Goal: Task Accomplishment & Management: Use online tool/utility

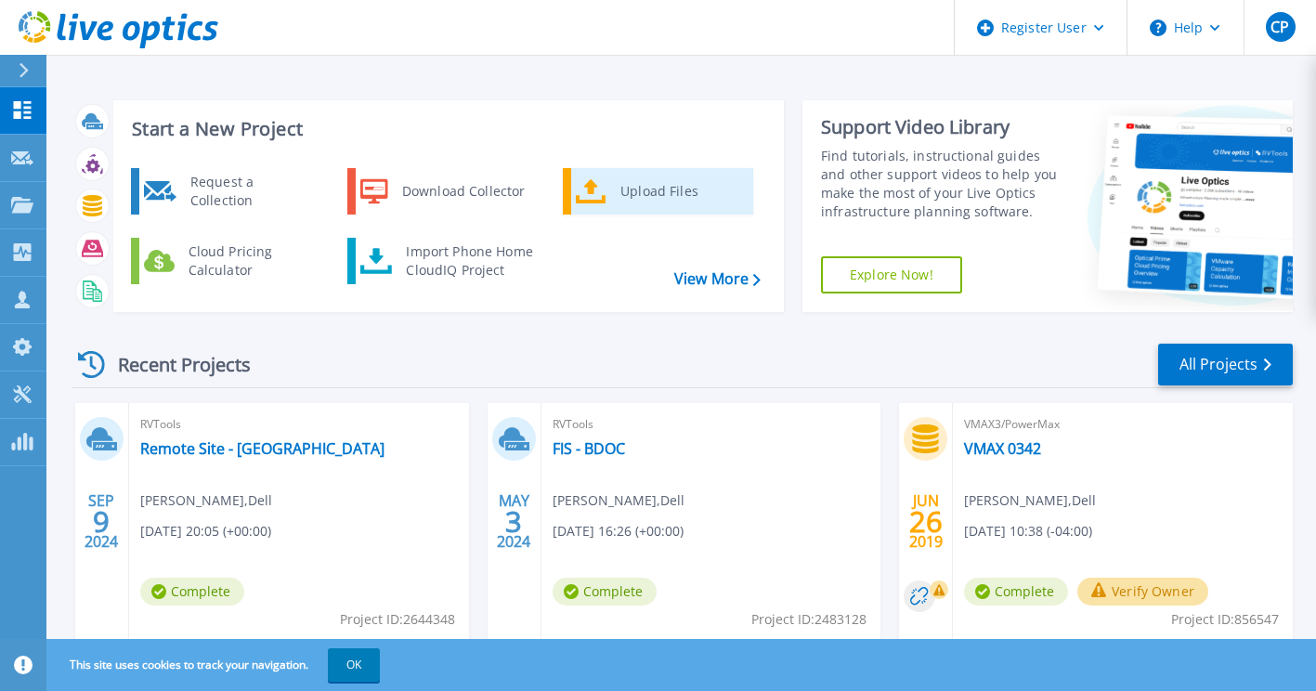
click at [637, 183] on div "Upload Files" at bounding box center [679, 191] width 137 height 37
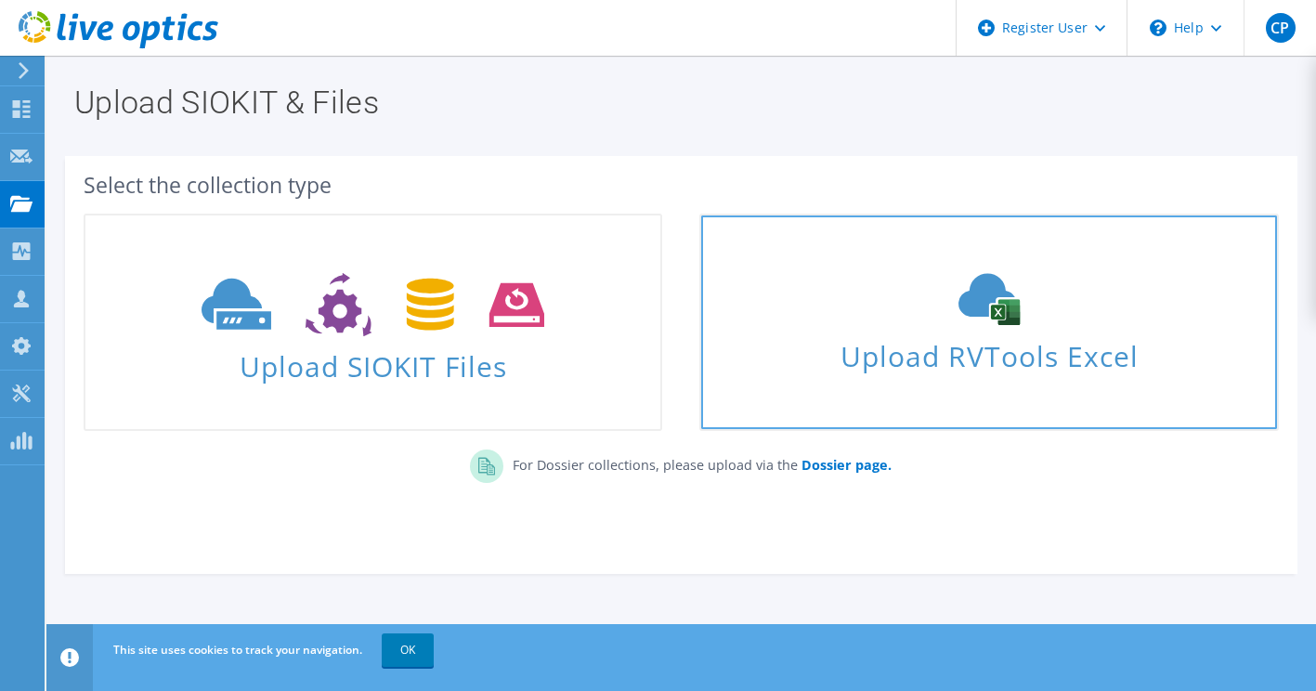
click at [902, 323] on icon at bounding box center [989, 299] width 279 height 52
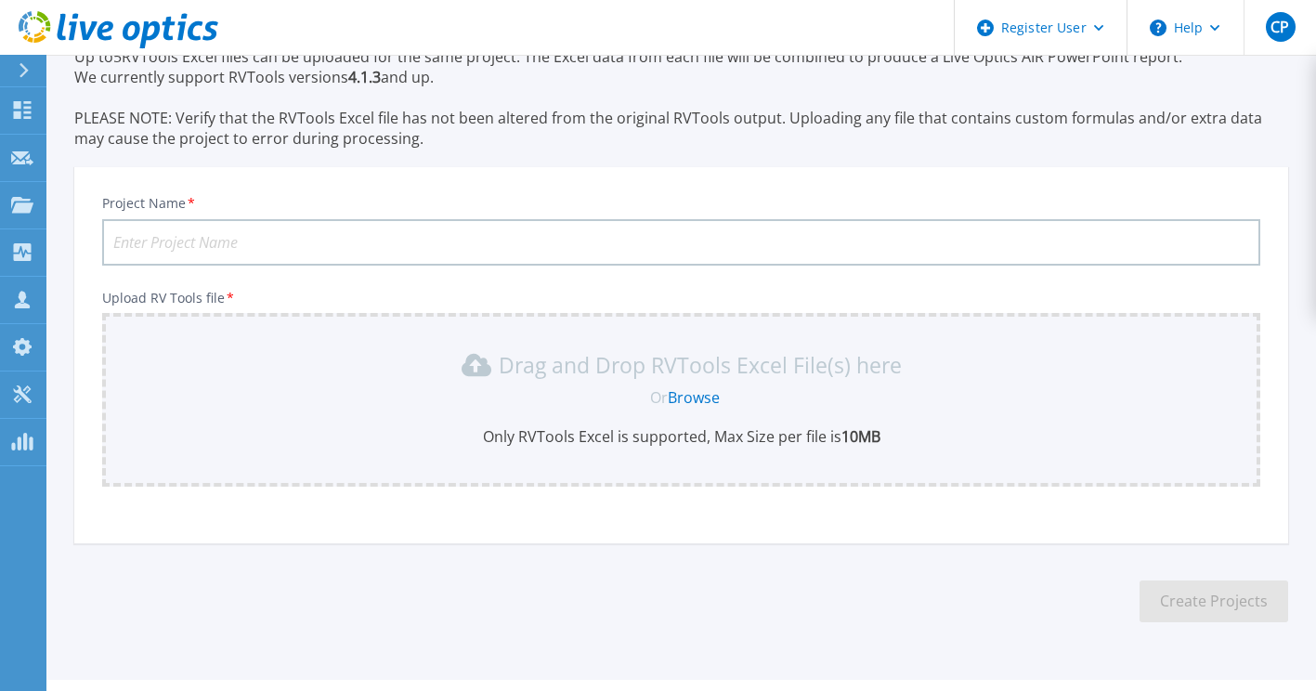
scroll to position [130, 0]
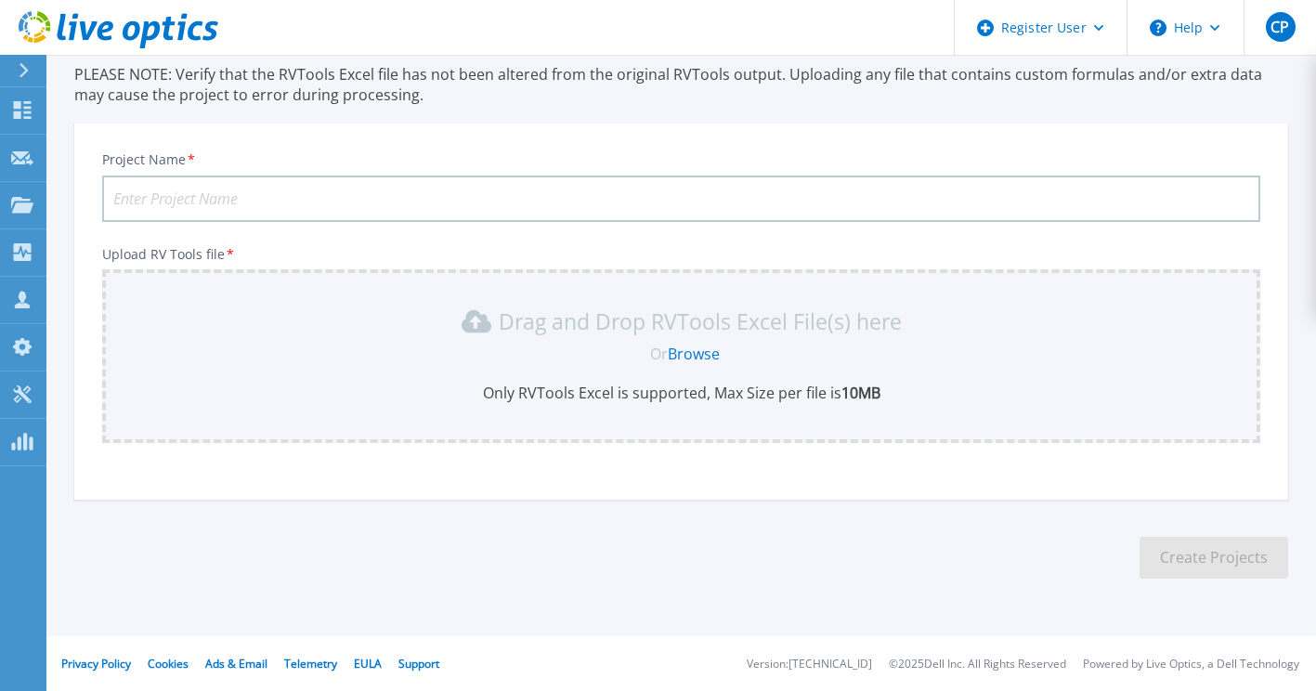
click at [271, 198] on input "Project Name *" at bounding box center [681, 198] width 1158 height 46
type input "Gen2 Refresh"
click at [706, 356] on link "Browse" at bounding box center [694, 354] width 52 height 20
click at [695, 354] on link "Browse" at bounding box center [694, 354] width 52 height 20
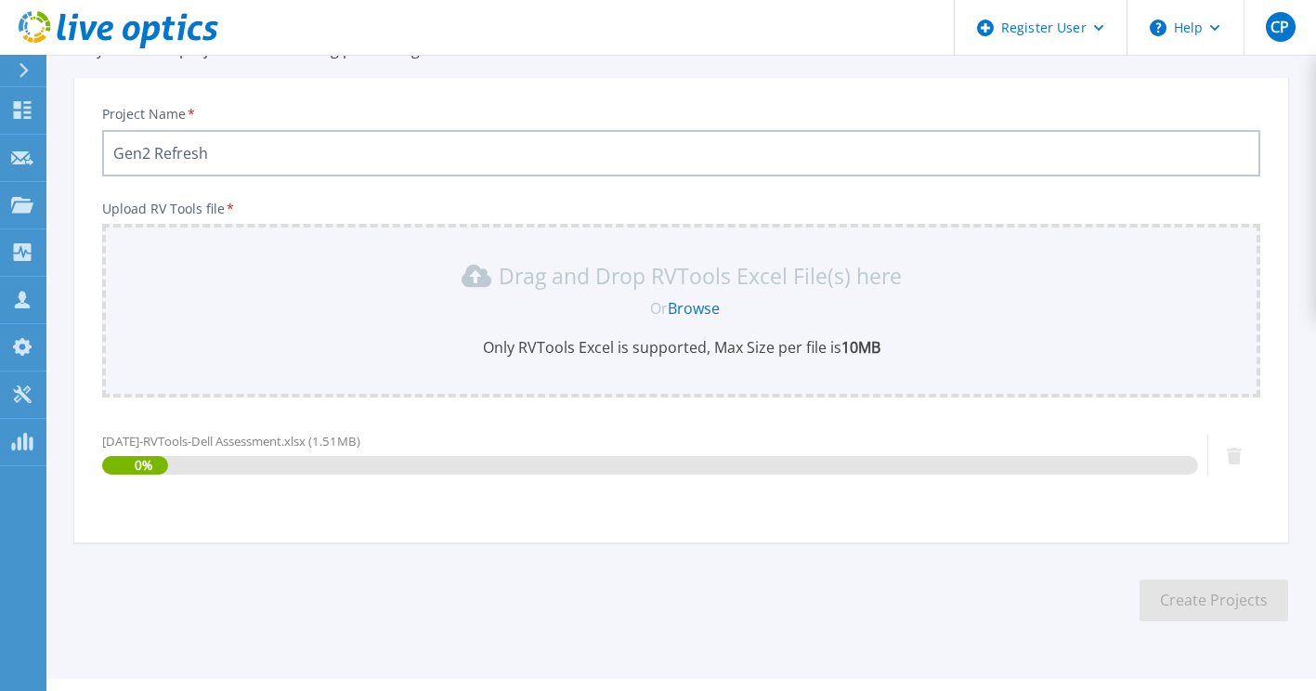
scroll to position [218, 0]
